Goal: Task Accomplishment & Management: Complete application form

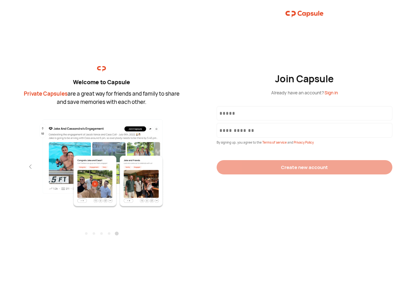
click at [203, 152] on div "Join Capsule Already have an account? Sign in By signing up, you agree to the T…" at bounding box center [304, 152] width 203 height 305
click at [102, 161] on img at bounding box center [101, 163] width 139 height 90
click at [0, 166] on div "Welcome to Capsule Private Capsules are a great way for friends and family to s…" at bounding box center [101, 152] width 203 height 305
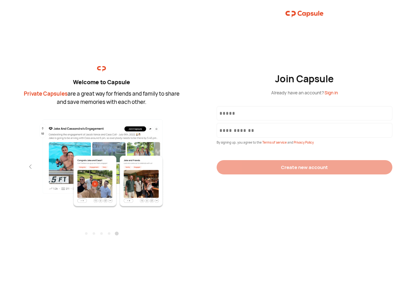
click at [0, 166] on div "Welcome to Capsule Private Capsules are a great way for friends and family to s…" at bounding box center [101, 152] width 203 height 305
click at [19, 166] on div "Welcome to Capsule Private Capsules are a great way for friends and family to s…" at bounding box center [101, 152] width 203 height 305
